Goal: Find specific page/section: Find specific page/section

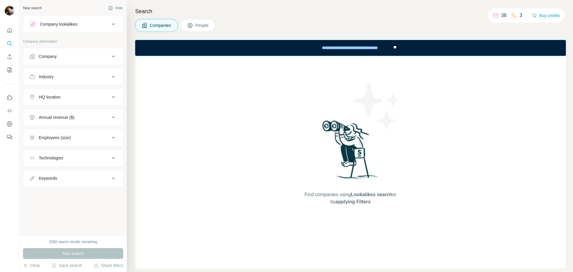
click at [501, 16] on p "38" at bounding box center [503, 15] width 5 height 7
click at [493, 16] on icon at bounding box center [496, 16] width 6 height 6
click at [516, 14] on div "3" at bounding box center [516, 15] width 11 height 7
click at [495, 16] on icon at bounding box center [496, 16] width 6 height 6
click at [501, 17] on p "38" at bounding box center [503, 15] width 5 height 7
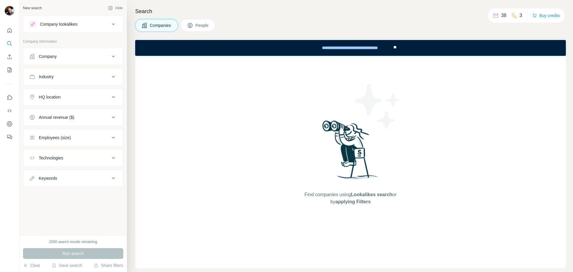
click at [203, 23] on span "People" at bounding box center [202, 25] width 14 height 6
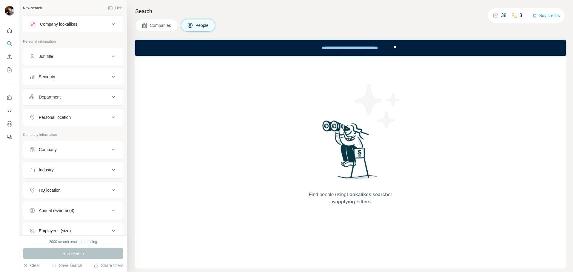
click at [165, 28] on span "Companies" at bounding box center [161, 25] width 22 height 6
